Goal: Complete application form

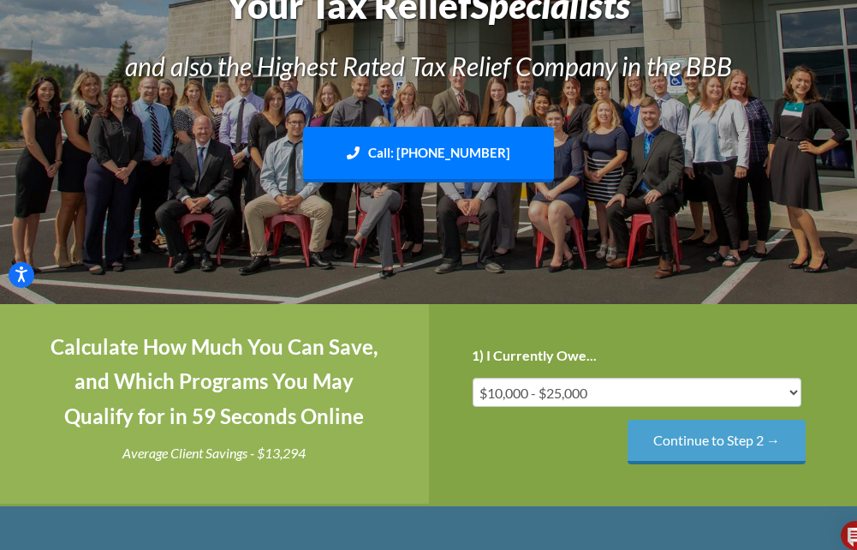
scroll to position [257, 0]
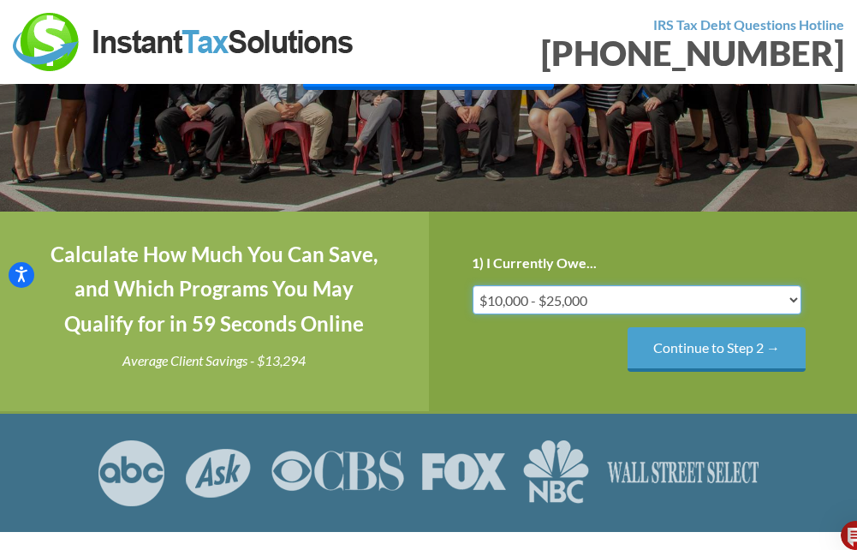
click at [561, 301] on select "Less than $10,000 $10,000 - $25,000 $25,000 - $50,000 $50,000 - $75,000 $75,000+" at bounding box center [638, 299] width 330 height 29
select select "over-75"
click at [473, 285] on select "Less than $10,000 $10,000 - $25,000 $25,000 - $50,000 $50,000 - $75,000 $75,000+" at bounding box center [638, 299] width 330 height 29
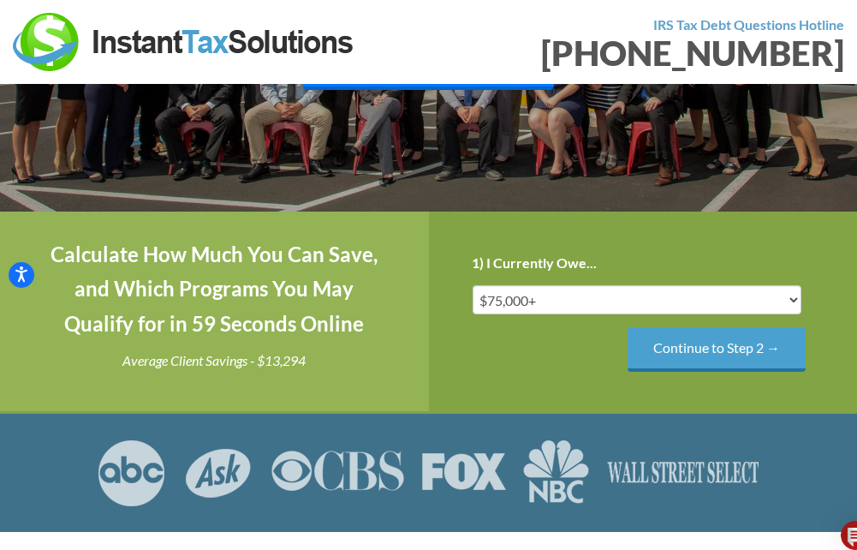
drag, startPoint x: 714, startPoint y: 354, endPoint x: 838, endPoint y: 335, distance: 125.7
click at [790, 343] on input "Continue to Step 2 →" at bounding box center [717, 349] width 178 height 44
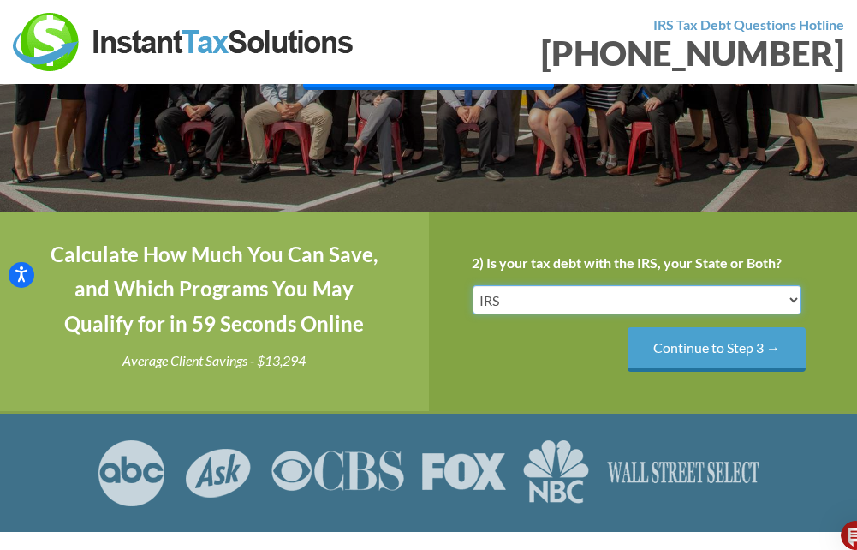
click at [632, 300] on select "IRS State Both IRS and State" at bounding box center [638, 299] width 330 height 29
select select "Both IRS and State"
click at [473, 285] on select "IRS State Both IRS and State" at bounding box center [638, 299] width 330 height 29
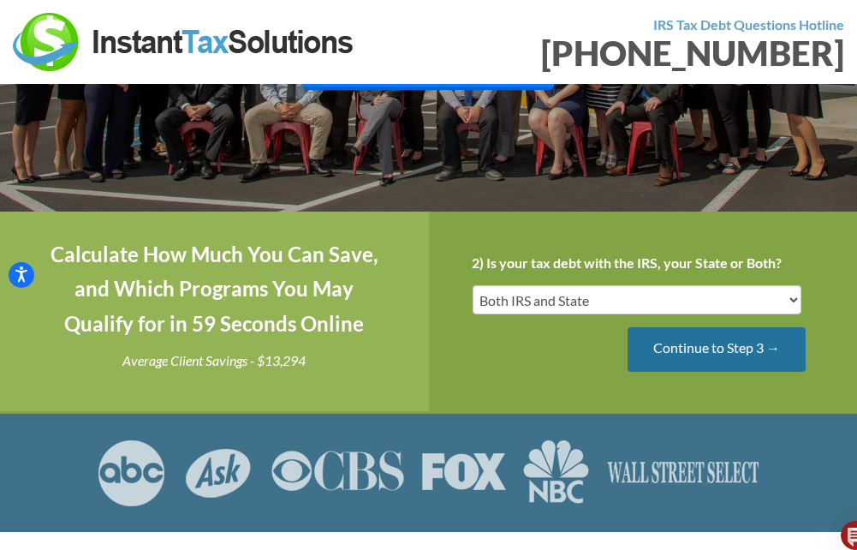
click at [703, 352] on input "Continue to Step 3 →" at bounding box center [717, 349] width 178 height 44
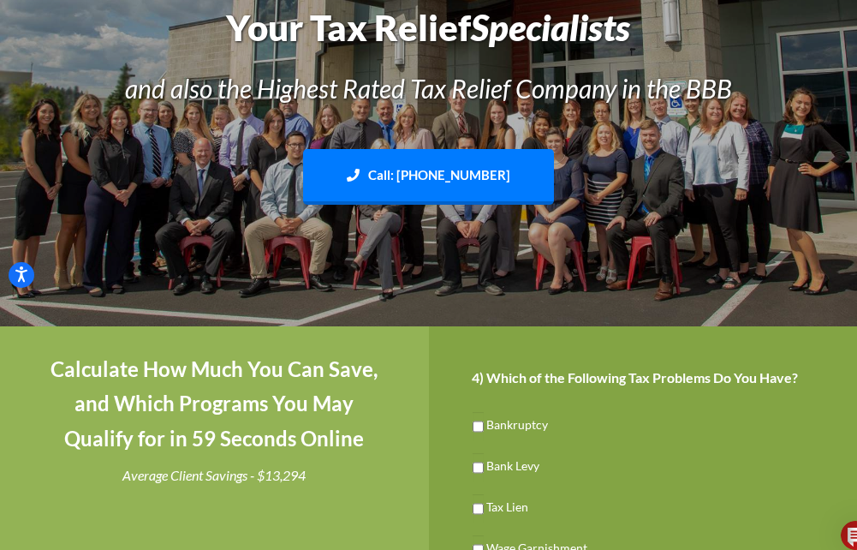
scroll to position [257, 0]
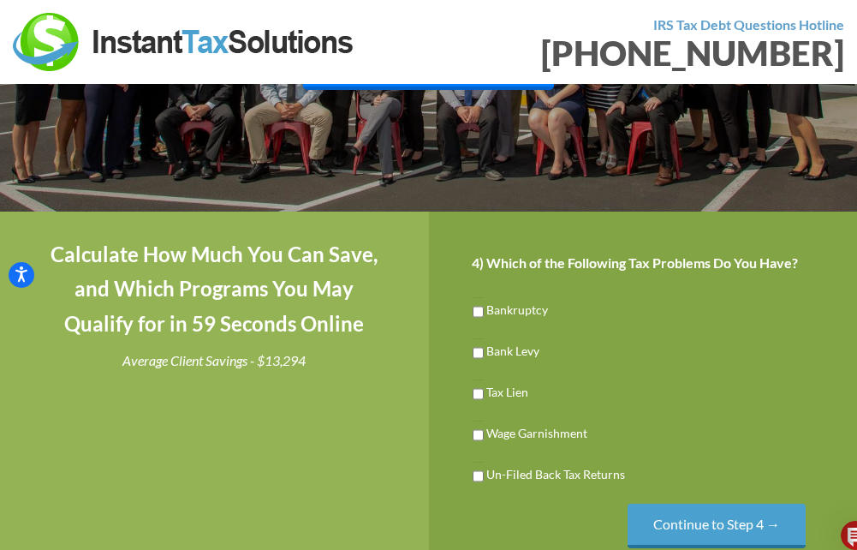
click at [500, 401] on li "Tax Lien" at bounding box center [643, 391] width 343 height 34
click at [476, 395] on input "Tax Lien" at bounding box center [478, 393] width 11 height 29
checkbox input "true"
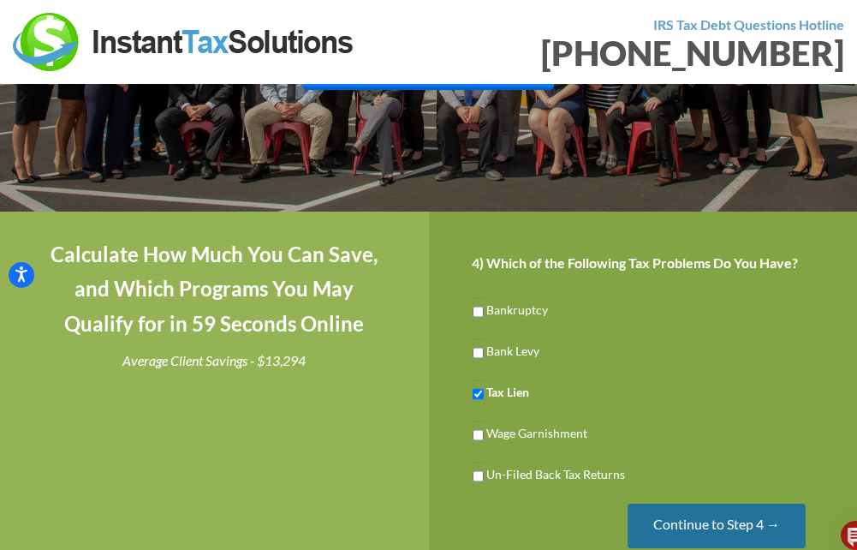
drag, startPoint x: 695, startPoint y: 519, endPoint x: 748, endPoint y: 515, distance: 53.2
click at [698, 520] on input "Continue to Step 4 →" at bounding box center [717, 525] width 178 height 44
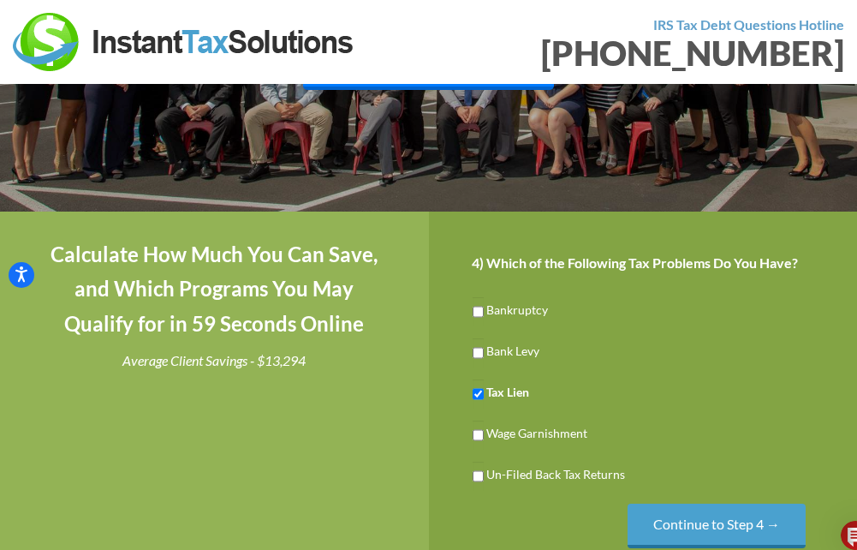
scroll to position [0, 0]
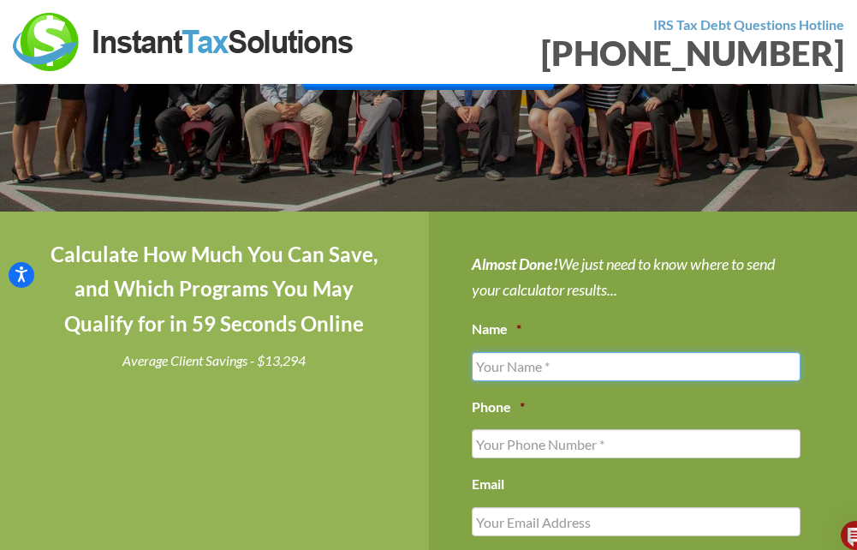
click at [555, 372] on input "Name *" at bounding box center [637, 366] width 330 height 29
type input "MATT b Z"
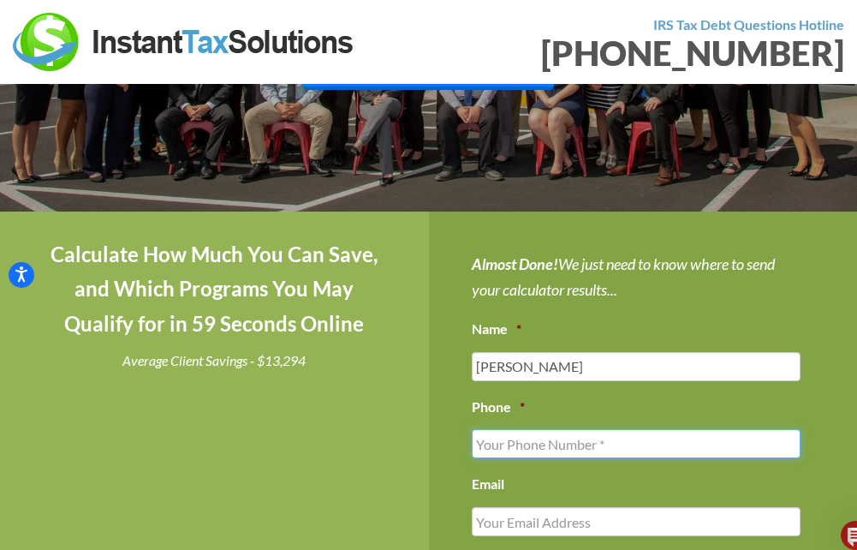
type input "5126536914"
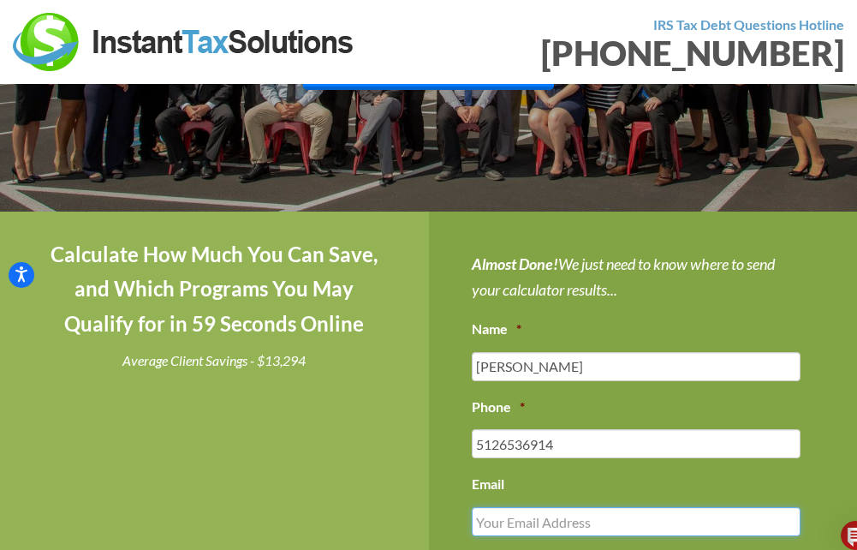
type input "mattz021@yahoo.com"
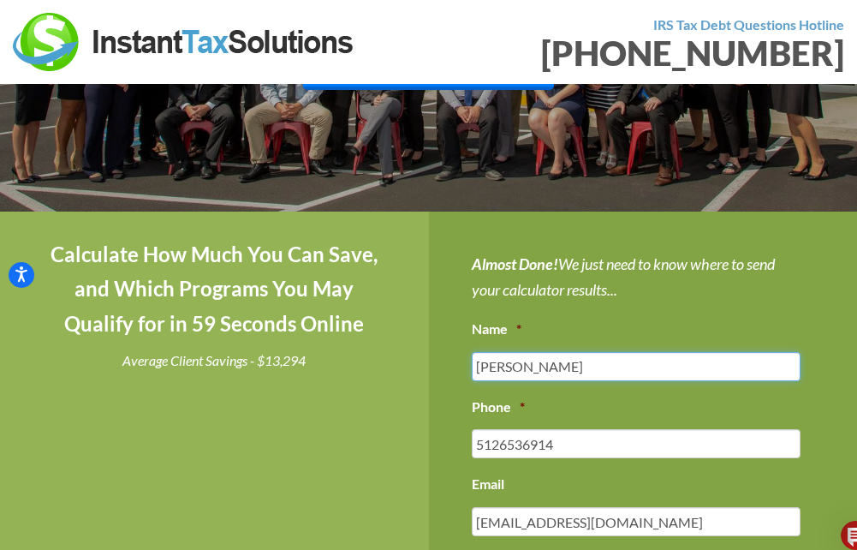
type input "(512) 653-6914"
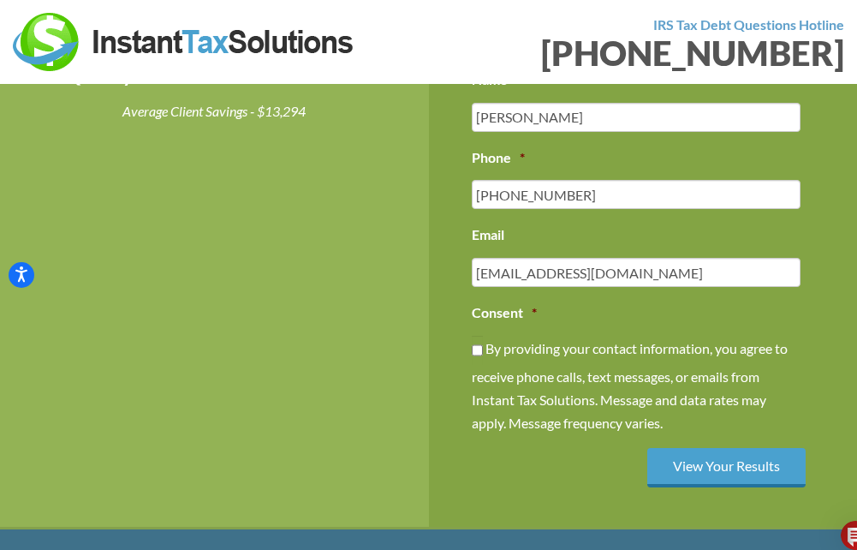
scroll to position [514, 0]
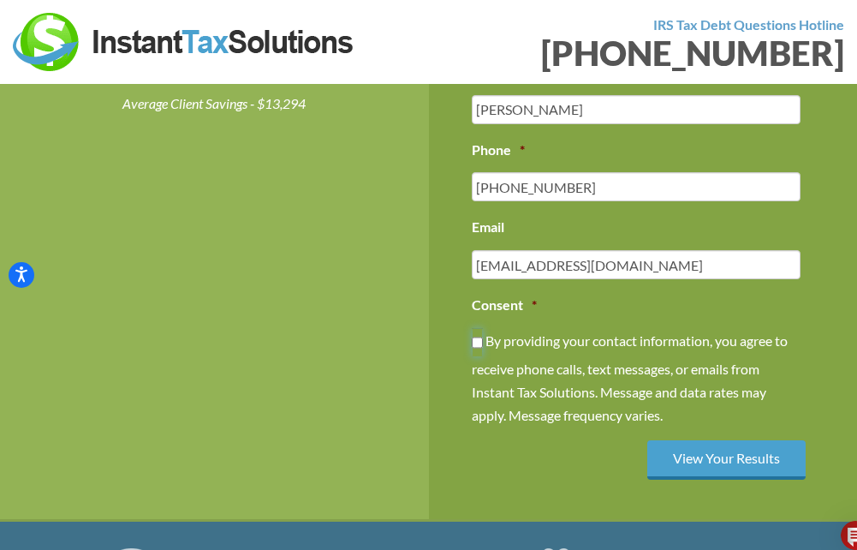
click at [477, 345] on input "By providing your contact information, you agree to receive phone calls, text m…" at bounding box center [477, 342] width 11 height 29
checkbox input "true"
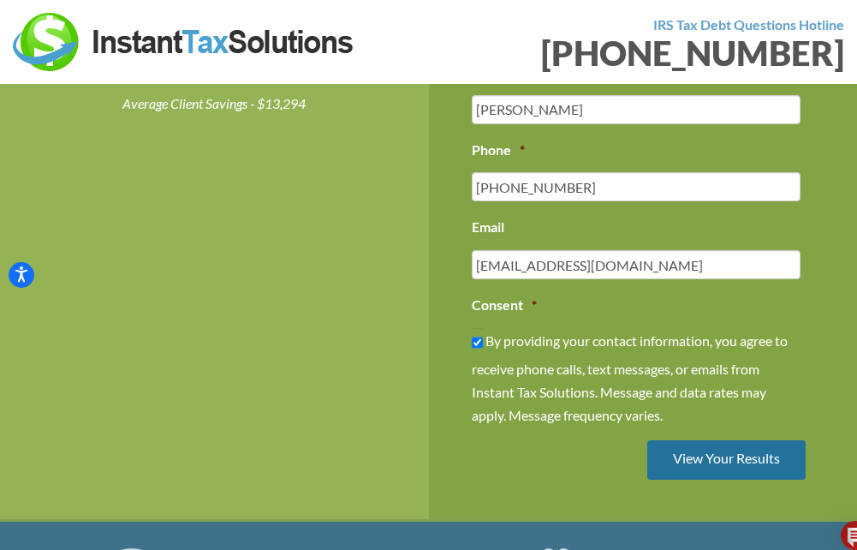
click at [718, 460] on input "View Your Results" at bounding box center [726, 460] width 158 height 40
click at [709, 454] on input "View Your Results" at bounding box center [726, 460] width 158 height 40
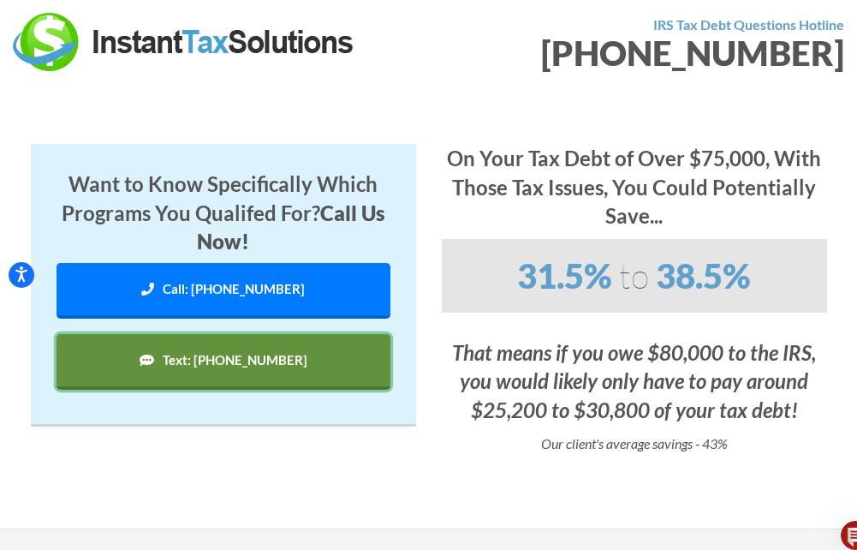
click at [232, 364] on link "Text: [PHONE_NUMBER]" at bounding box center [224, 362] width 334 height 56
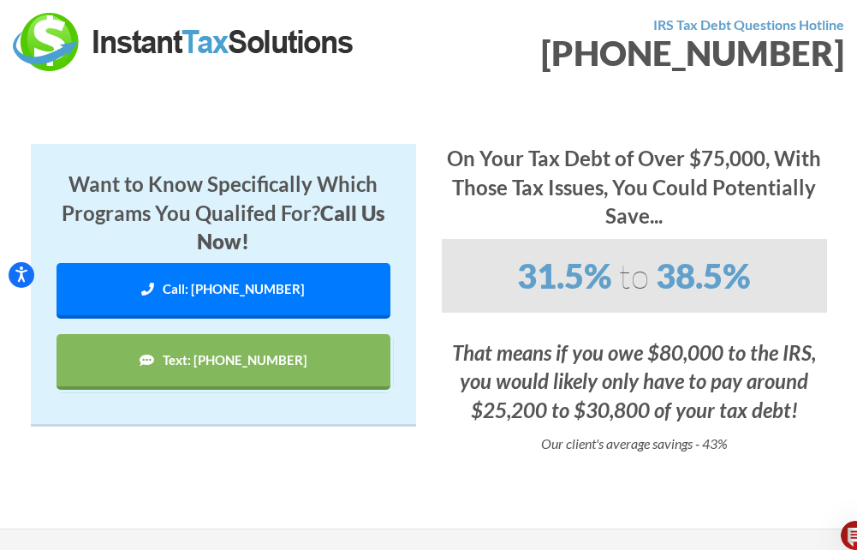
click at [549, 112] on section "Want to Know Specifically Which Programs You Qualifed For? Call Us Now! Call: 1…" at bounding box center [428, 306] width 857 height 444
